Goal: Task Accomplishment & Management: Use online tool/utility

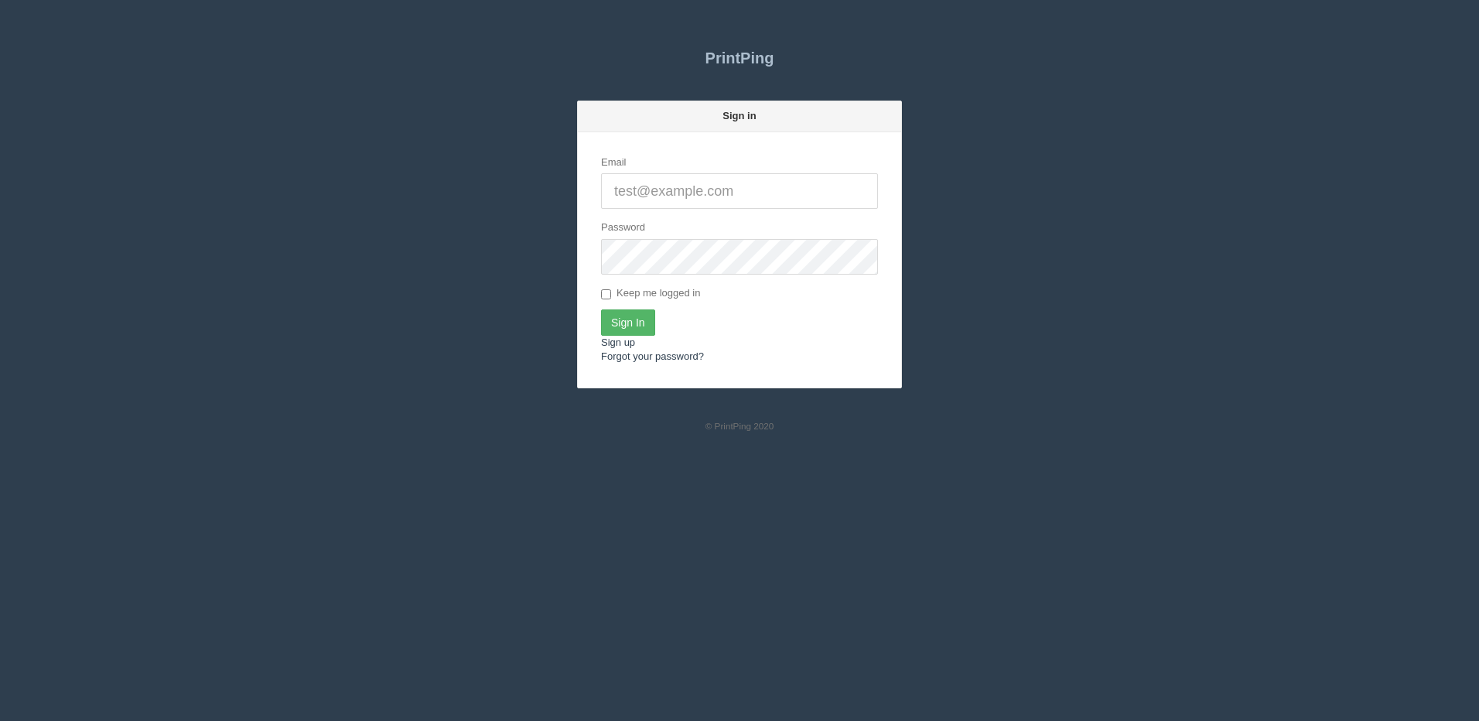
type input "[PERSON_NAME][EMAIL_ADDRESS][DOMAIN_NAME]"
click at [629, 329] on input "Sign In" at bounding box center [628, 322] width 54 height 26
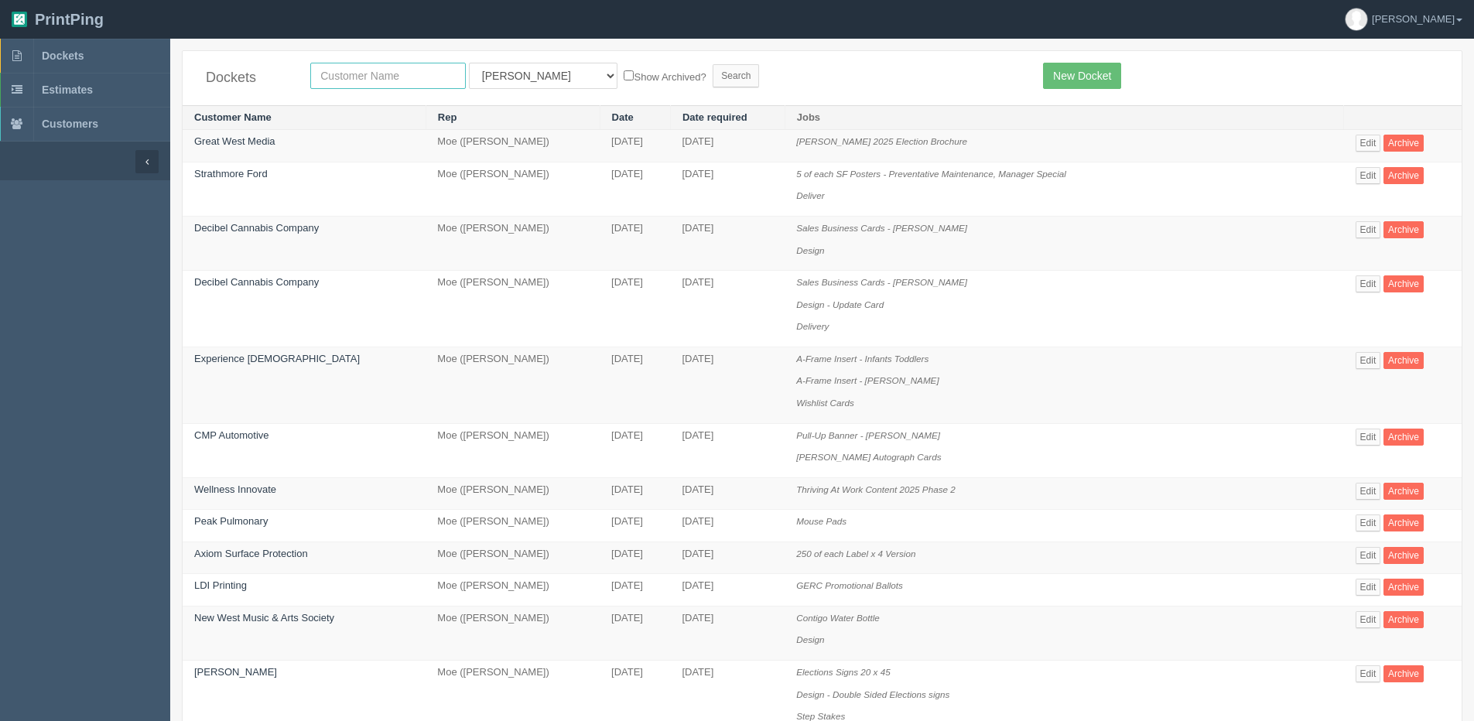
click at [366, 73] on input "text" at bounding box center [388, 76] width 156 height 26
type input "peak"
click at [624, 67] on label "Show Archived?" at bounding box center [665, 76] width 82 height 18
click at [624, 70] on input "Show Archived?" at bounding box center [629, 75] width 10 height 10
checkbox input "true"
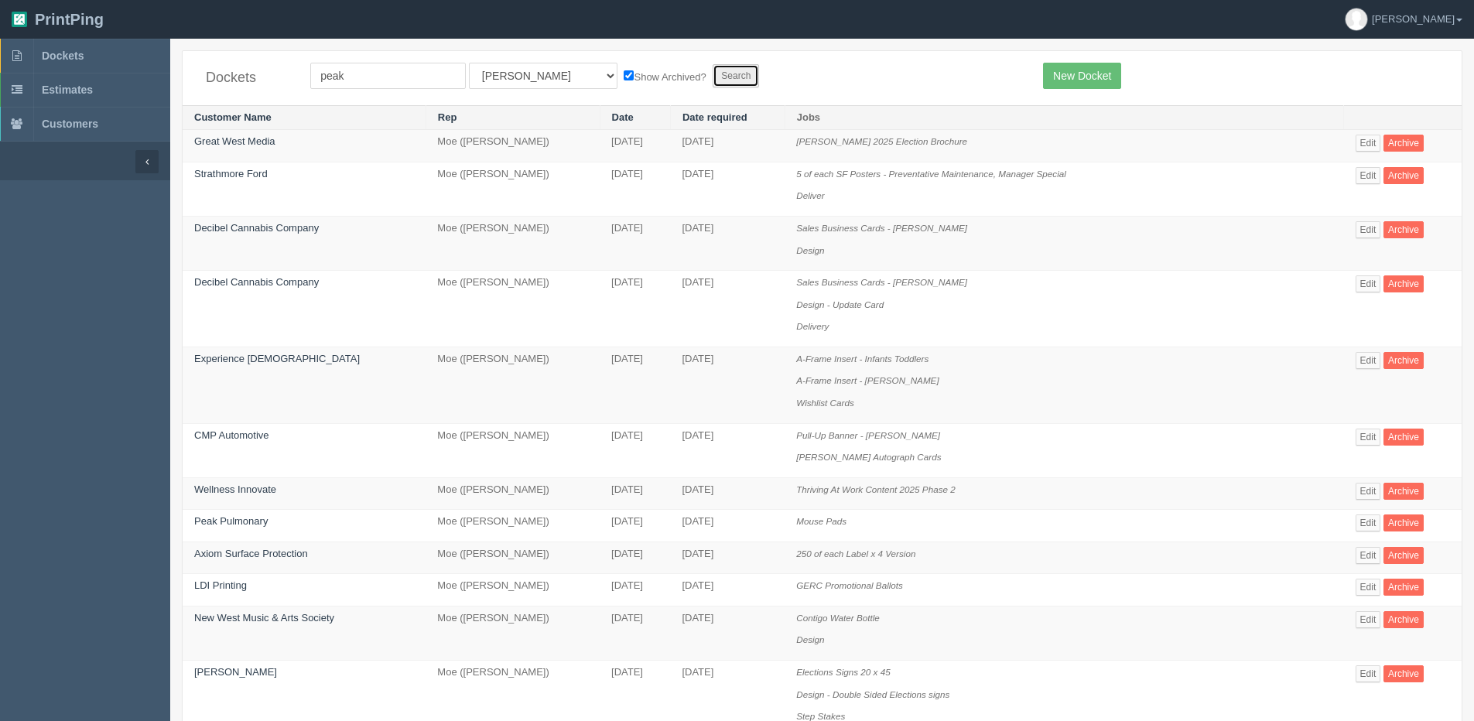
click at [713, 78] on input "Search" at bounding box center [736, 75] width 46 height 23
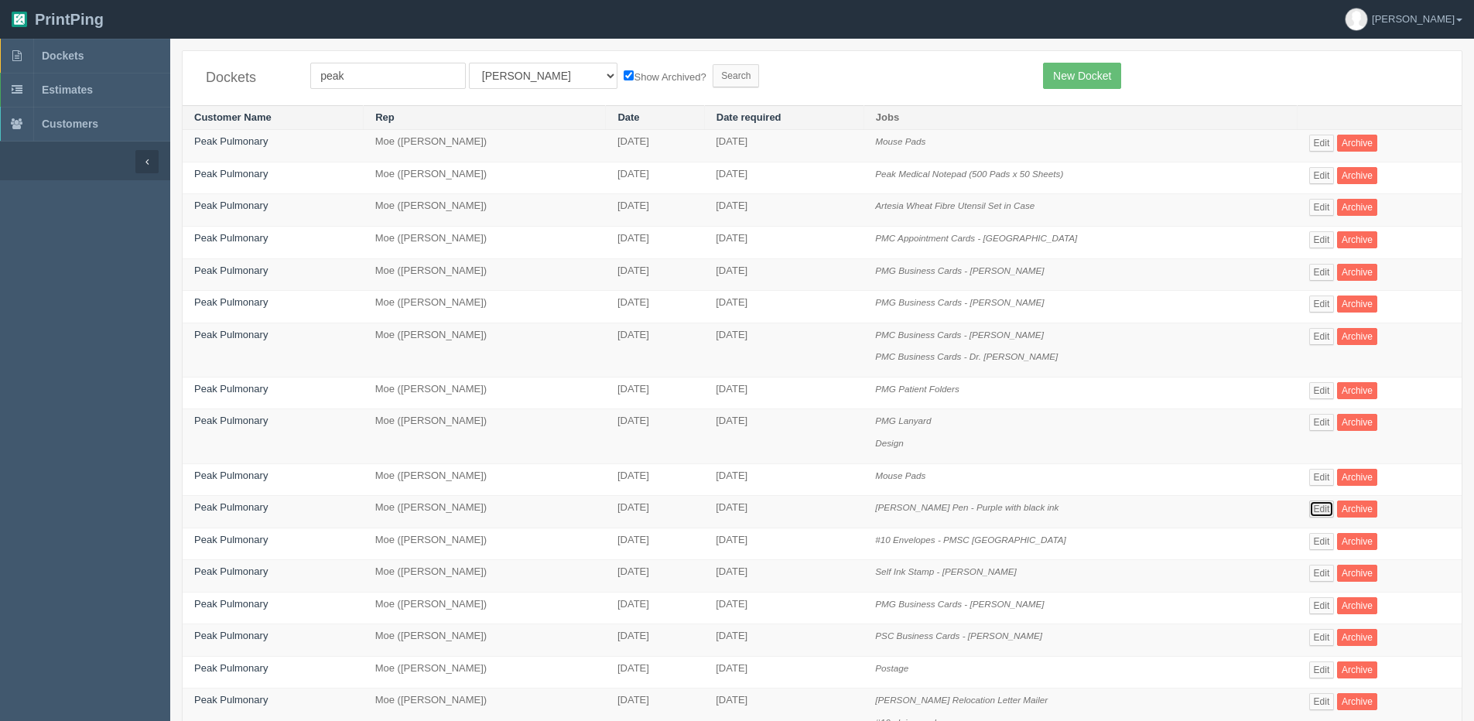
click at [1321, 506] on link "Edit" at bounding box center [1322, 509] width 26 height 17
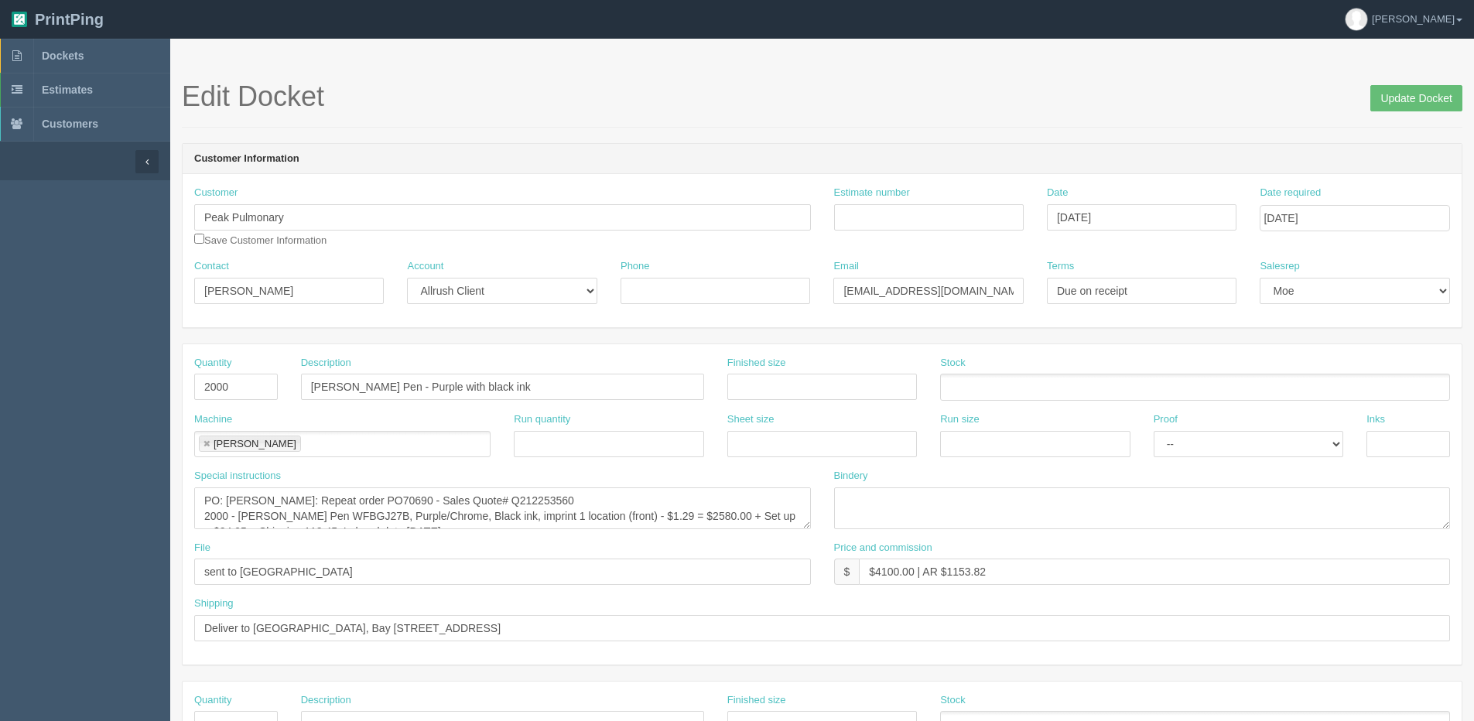
scroll to position [15, 0]
drag, startPoint x: 1402, startPoint y: 100, endPoint x: 1345, endPoint y: 101, distance: 57.3
click at [1402, 101] on input "Update Docket" at bounding box center [1416, 98] width 92 height 26
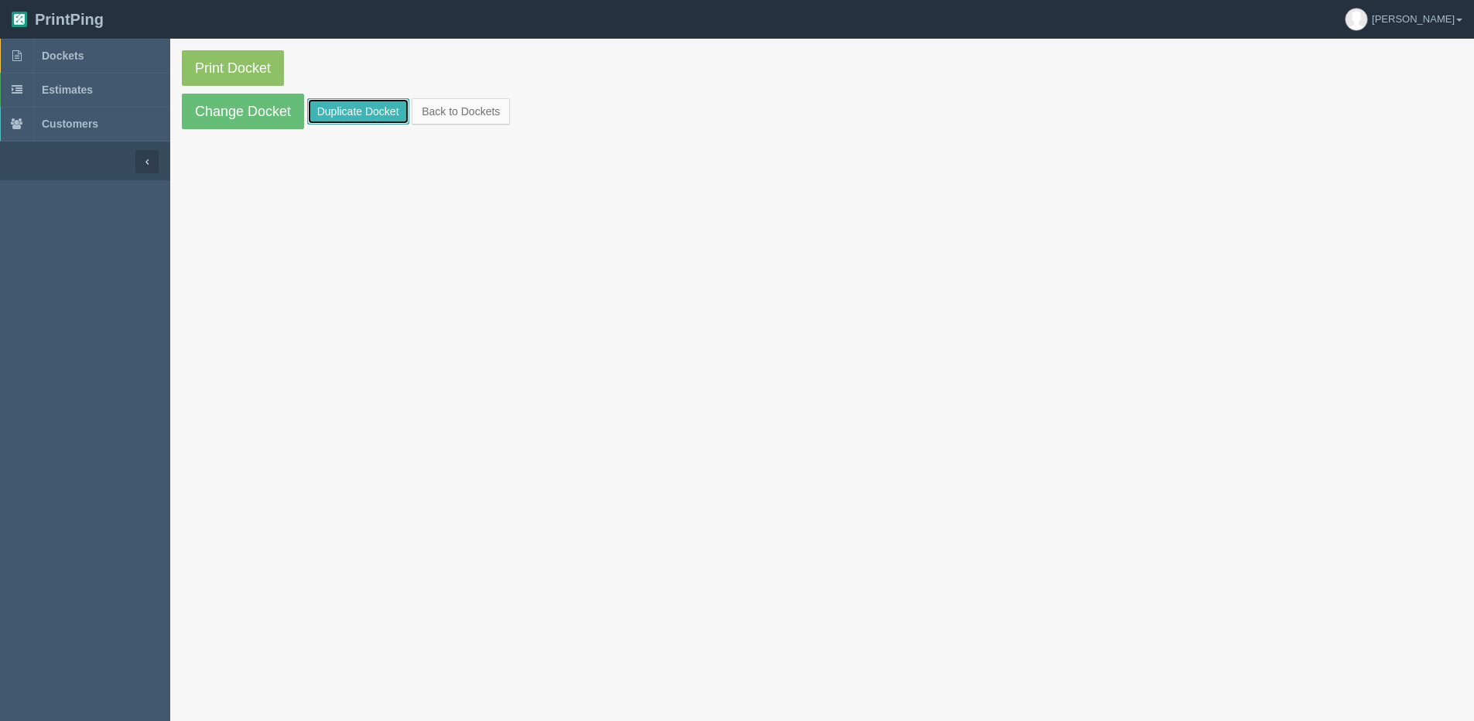
click at [326, 116] on link "Duplicate Docket" at bounding box center [358, 111] width 102 height 26
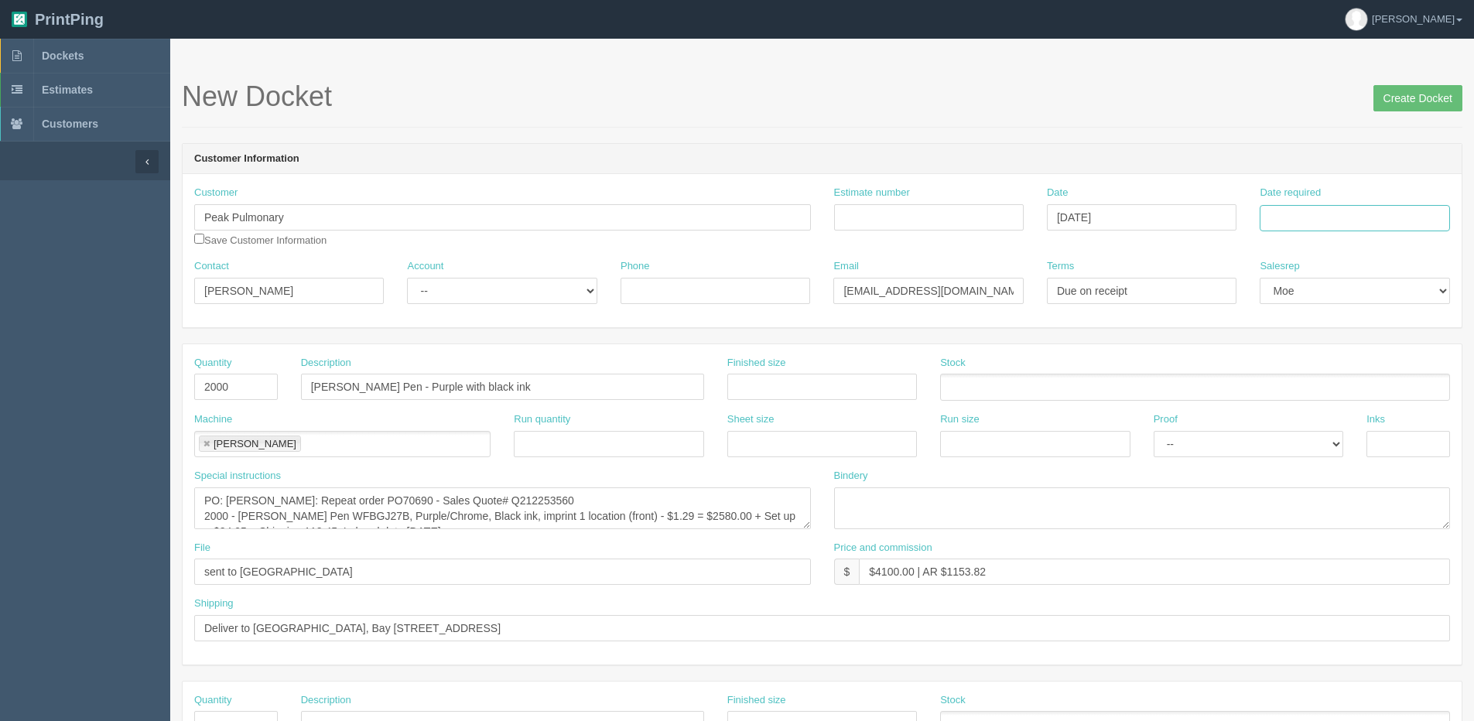
drag, startPoint x: 1346, startPoint y: 218, endPoint x: 1333, endPoint y: 225, distance: 14.2
click at [1346, 218] on input "Date required" at bounding box center [1355, 218] width 190 height 26
click at [1325, 443] on th "Today" at bounding box center [1335, 433] width 144 height 22
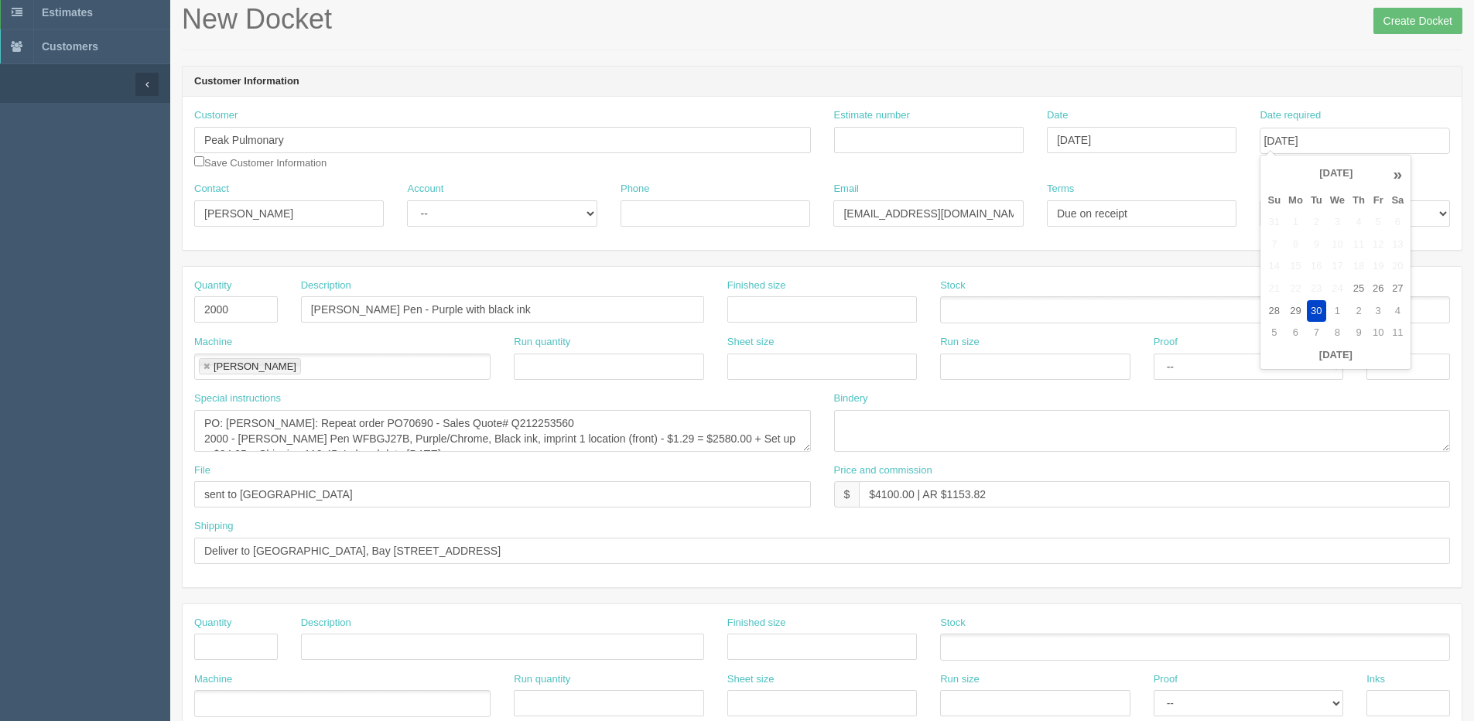
click at [1395, 175] on th "»" at bounding box center [1397, 174] width 20 height 31
click at [1380, 265] on td "17" at bounding box center [1378, 266] width 19 height 22
type input "[DATE]"
drag, startPoint x: 273, startPoint y: 207, endPoint x: 46, endPoint y: 205, distance: 226.7
click at [0, 219] on html "PrintPing Dan Edit account ( dan@allrush.ca ) Logout Dockets Estimates Customers" at bounding box center [737, 625] width 1474 height 1405
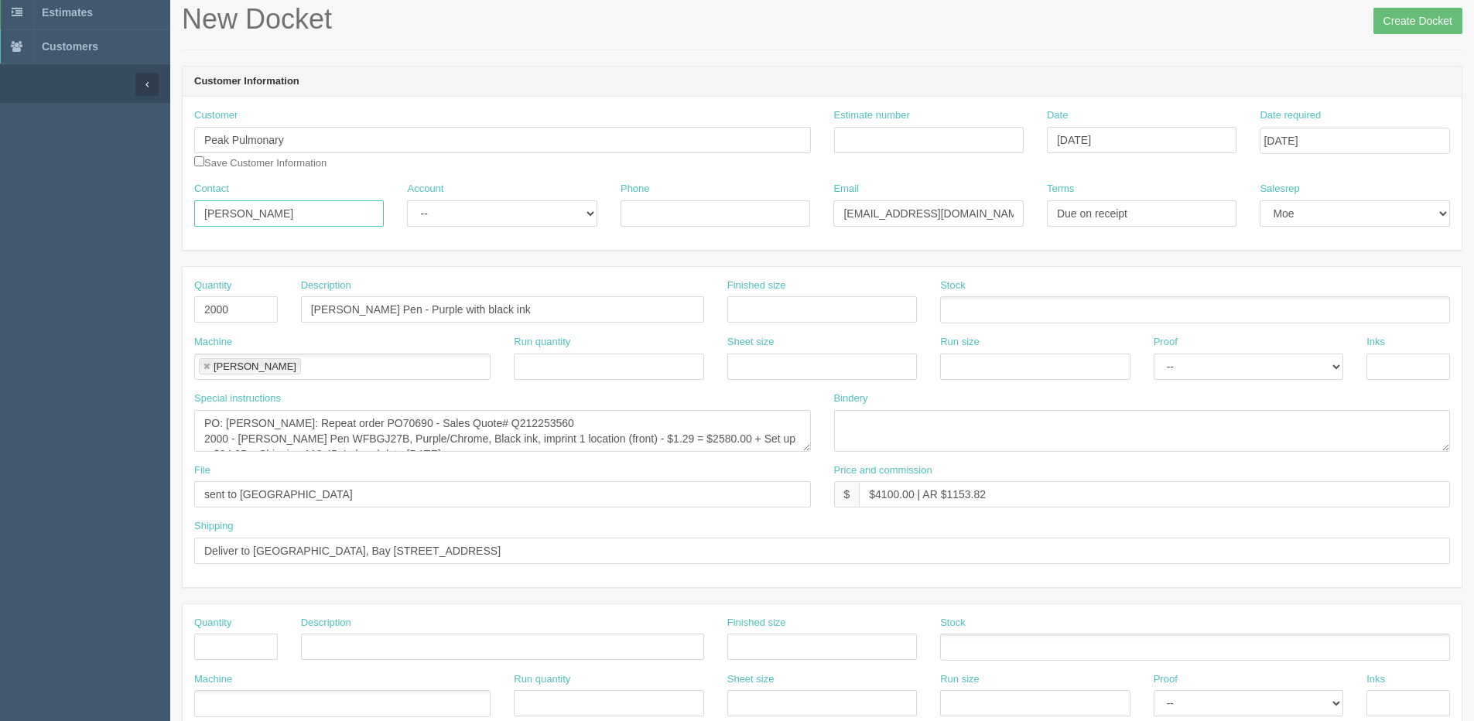
paste input "Jeanna Townsend"
type input "Jeanna Townsend"
drag, startPoint x: 840, startPoint y: 218, endPoint x: 1479, endPoint y: 194, distance: 638.8
click at [1473, 194] on html "PrintPing Dan Edit account ( dan@allrush.ca ) Logout Dockets Estimates Customers" at bounding box center [737, 625] width 1474 height 1405
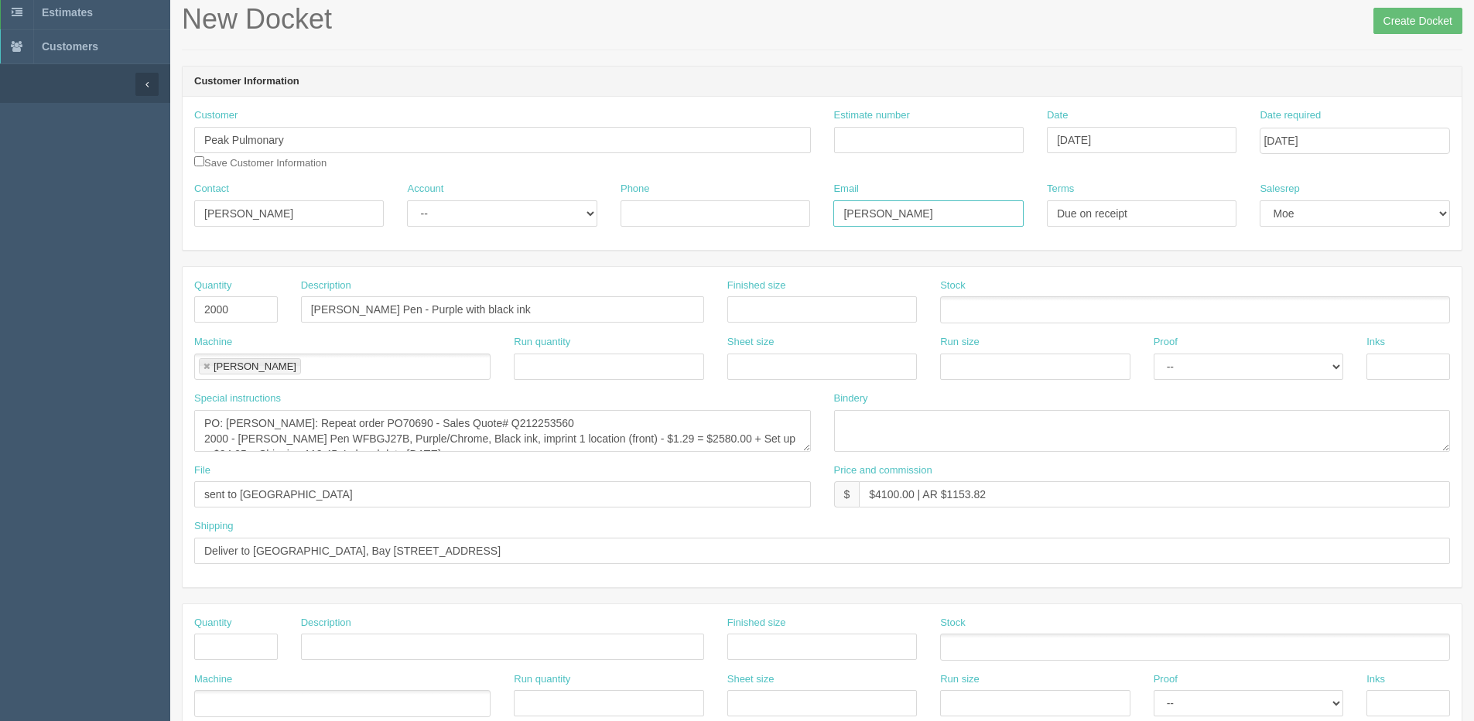
type input "Jeanna.Townsend@peakmedicalgroup.ca"
type input "4037103955"
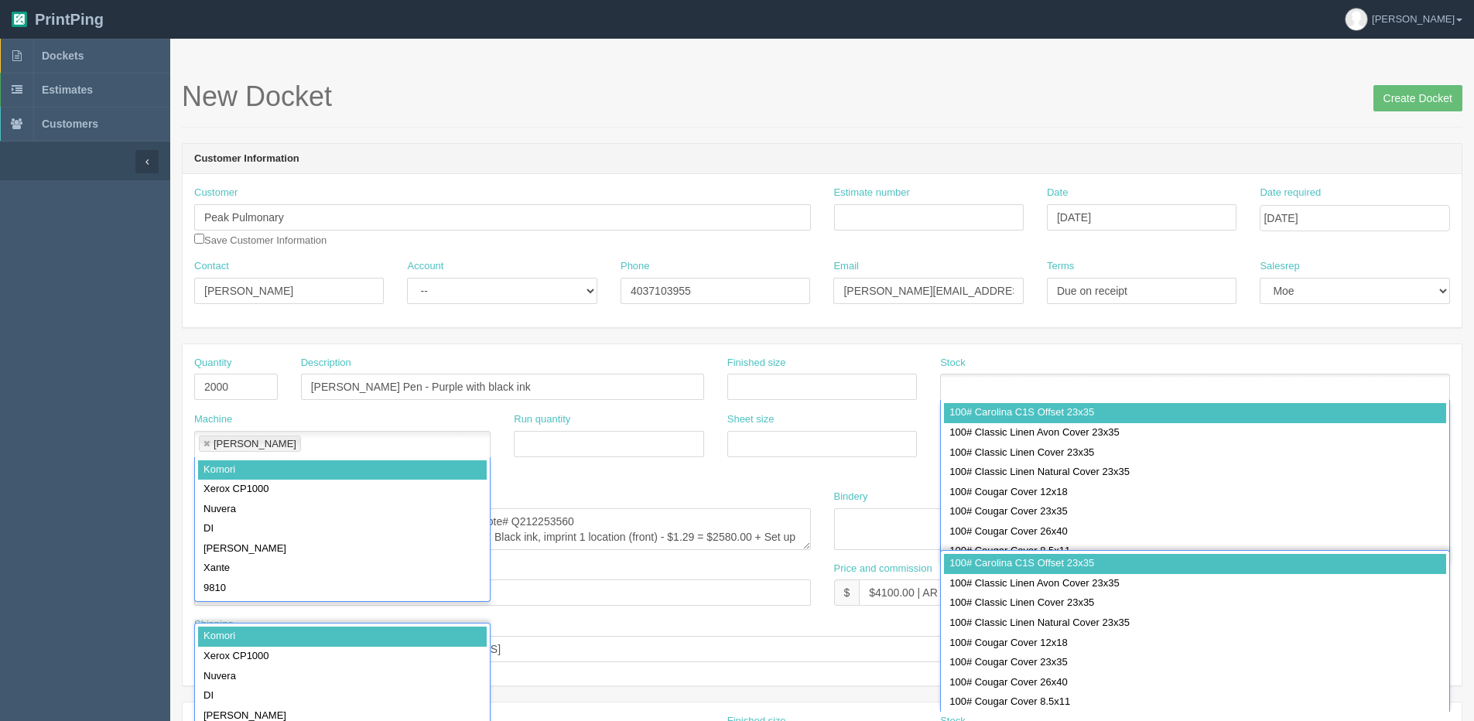
click at [560, 409] on div "Description Celena Pen - Purple with black ink" at bounding box center [502, 384] width 426 height 56
click at [288, 367] on div "Quantity 2000" at bounding box center [236, 384] width 107 height 56
click at [1430, 97] on input "Create Docket" at bounding box center [1417, 98] width 89 height 26
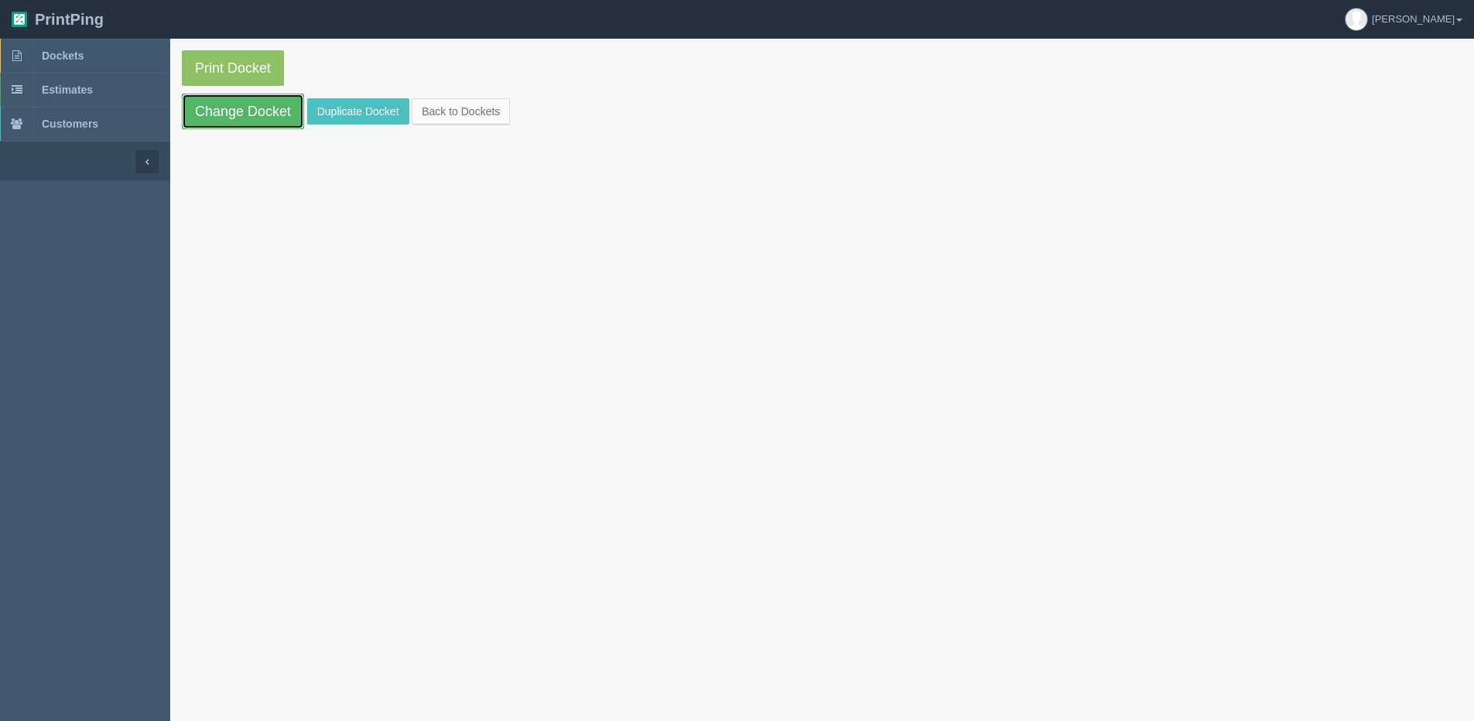
click at [205, 101] on link "Change Docket" at bounding box center [243, 112] width 122 height 36
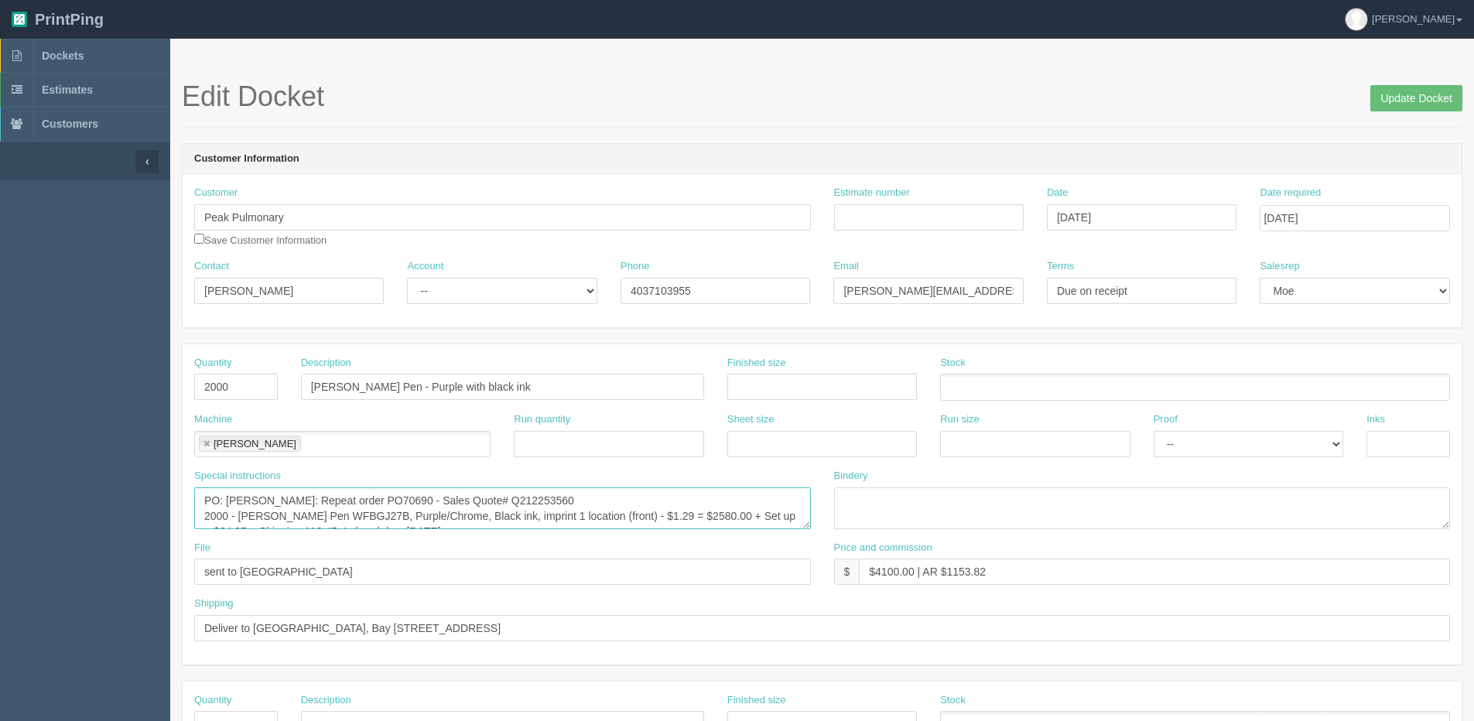
drag, startPoint x: 346, startPoint y: 491, endPoint x: 379, endPoint y: 495, distance: 33.6
click at [379, 495] on textarea "PO: Myron: Repeat order PO70690 - Sales Quote# Q212253560 2000 - Celena Pen WFB…" at bounding box center [502, 508] width 617 height 42
drag, startPoint x: 359, startPoint y: 514, endPoint x: 487, endPoint y: 515, distance: 128.4
click at [487, 515] on textarea "PO: Myron: Repeat order PO70690 - Sales Quote# Q212253560 2000 - Celena Pen WFB…" at bounding box center [502, 508] width 617 height 42
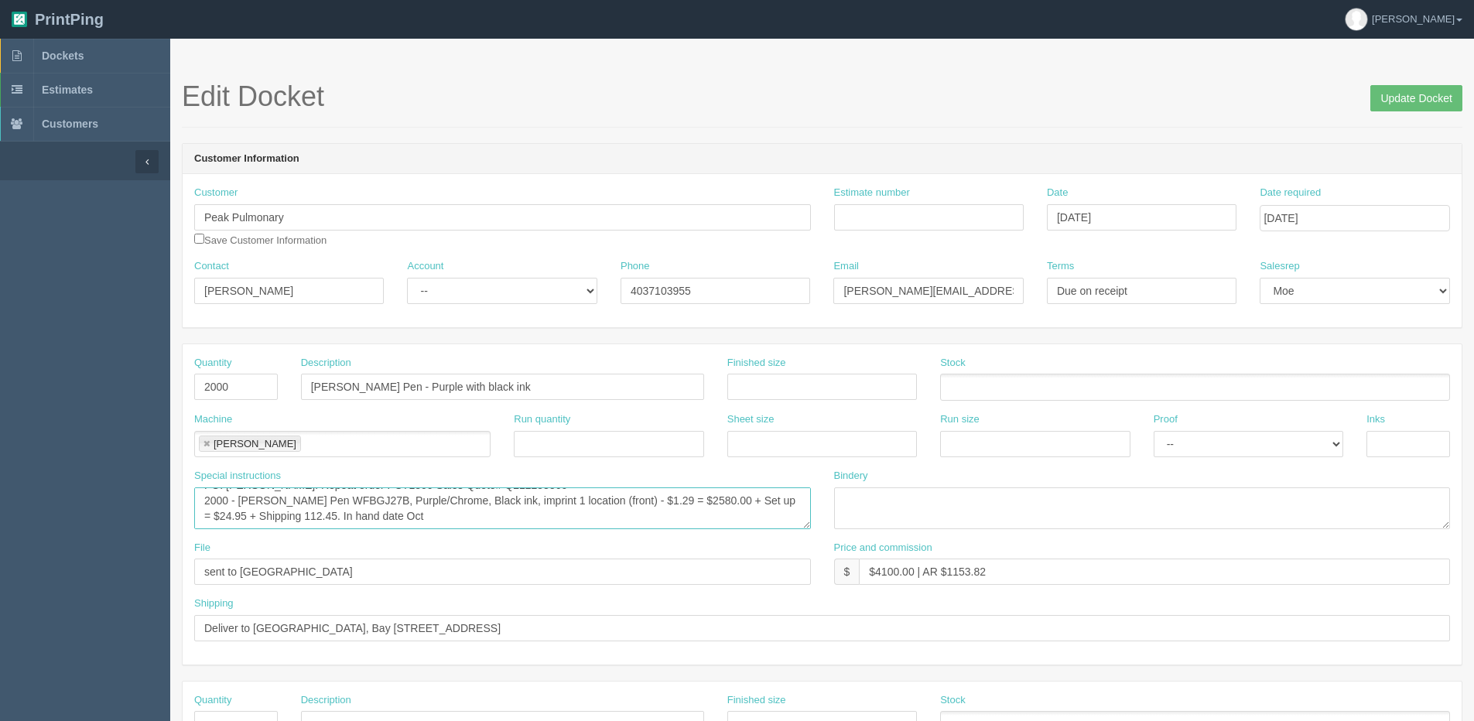
click at [385, 518] on textarea "PO: Myron: Repeat order PO70690 - Sales Quote# Q212253560 2000 - Celena Pen WFB…" at bounding box center [502, 508] width 617 height 42
type textarea "PO: Myron: Repeat order PO71809 Sales Quote# Q212253560 2000 - Celena Pen WFBGJ…"
drag, startPoint x: 1390, startPoint y: 101, endPoint x: 1075, endPoint y: 95, distance: 314.2
click at [1369, 100] on h1 "Edit Docket Update Docket" at bounding box center [822, 96] width 1281 height 31
click at [1393, 98] on input "Update Docket" at bounding box center [1416, 98] width 92 height 26
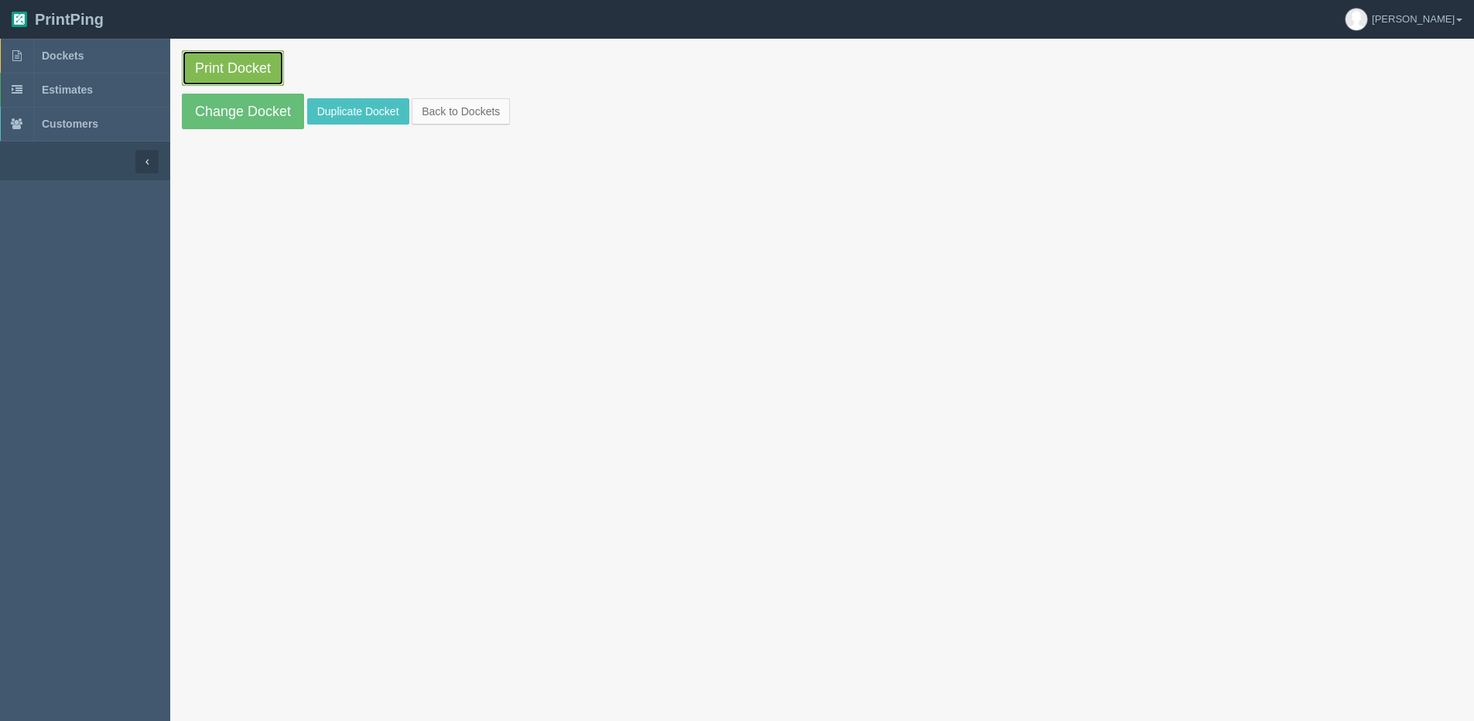
click at [221, 62] on link "Print Docket" at bounding box center [233, 68] width 102 height 36
click at [436, 118] on link "Back to Dockets" at bounding box center [461, 111] width 98 height 26
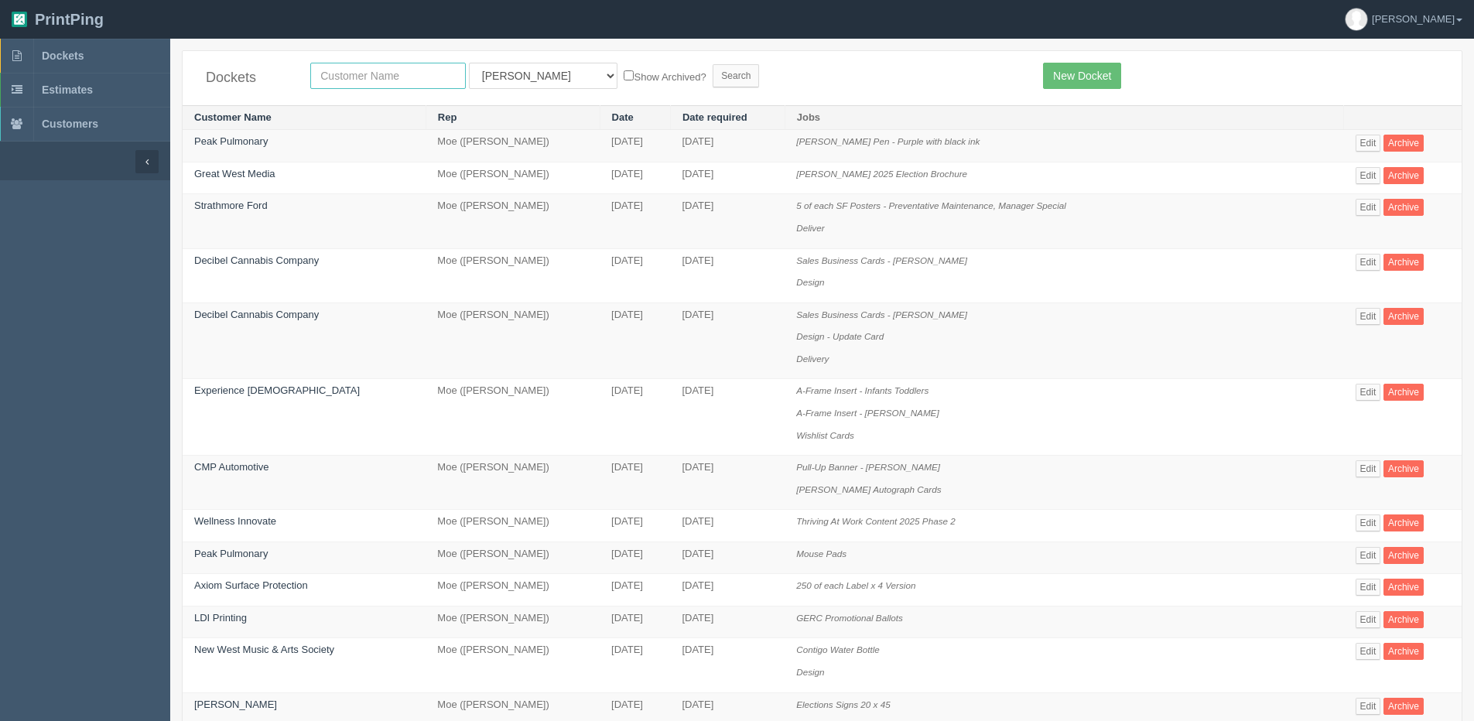
click at [320, 74] on input "text" at bounding box center [388, 76] width 156 height 26
